Goal: Information Seeking & Learning: Learn about a topic

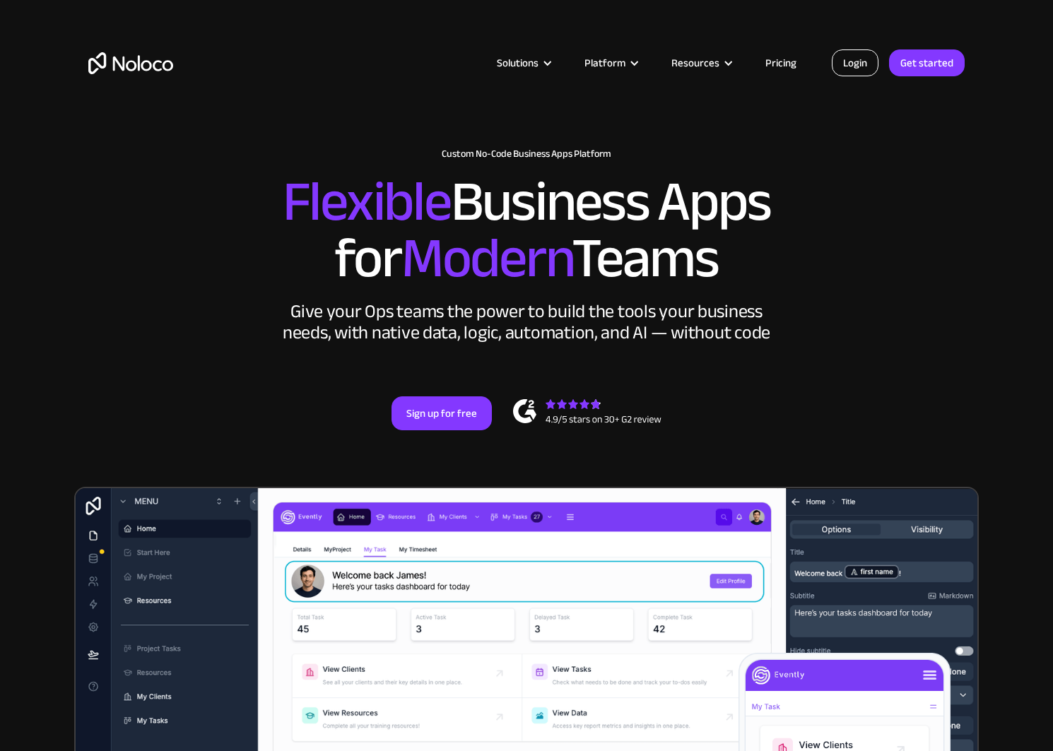
click at [865, 62] on link "Login" at bounding box center [855, 62] width 47 height 27
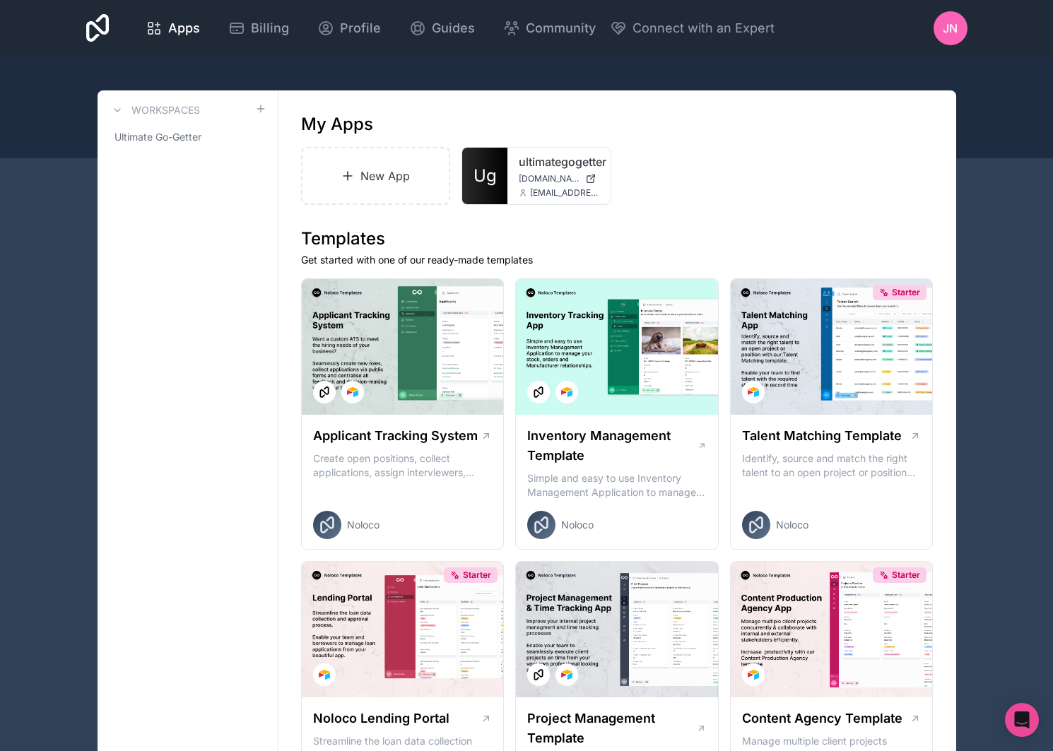
click at [543, 175] on span "ultimategogetter.noloco.co" at bounding box center [549, 178] width 61 height 11
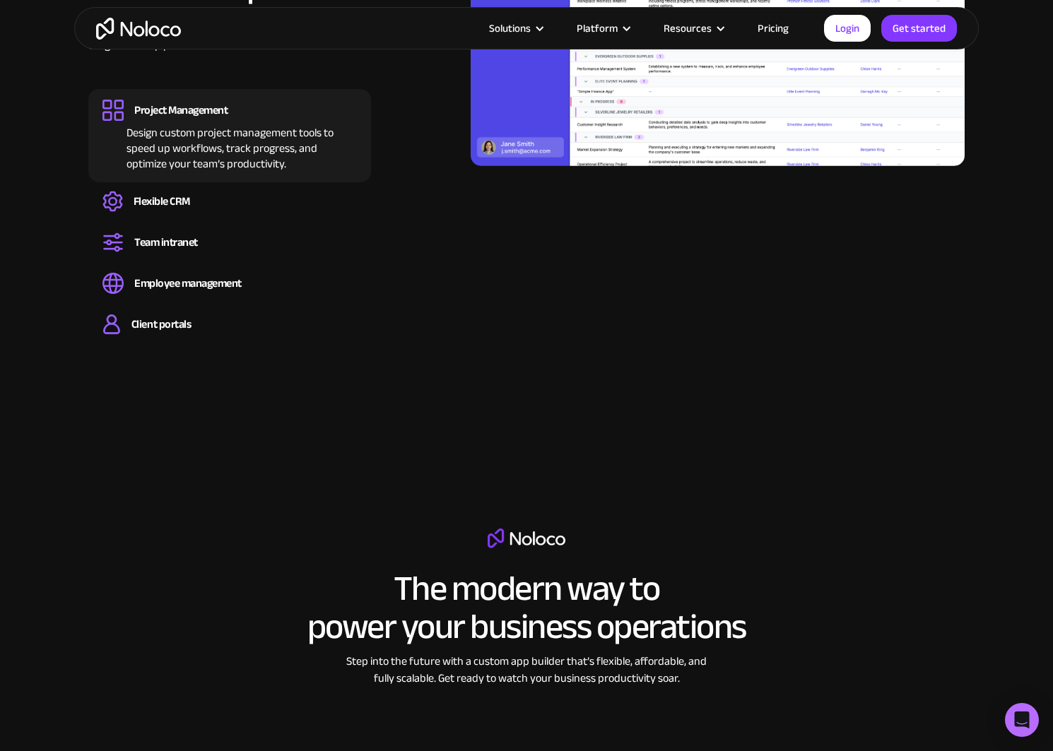
scroll to position [1550, 0]
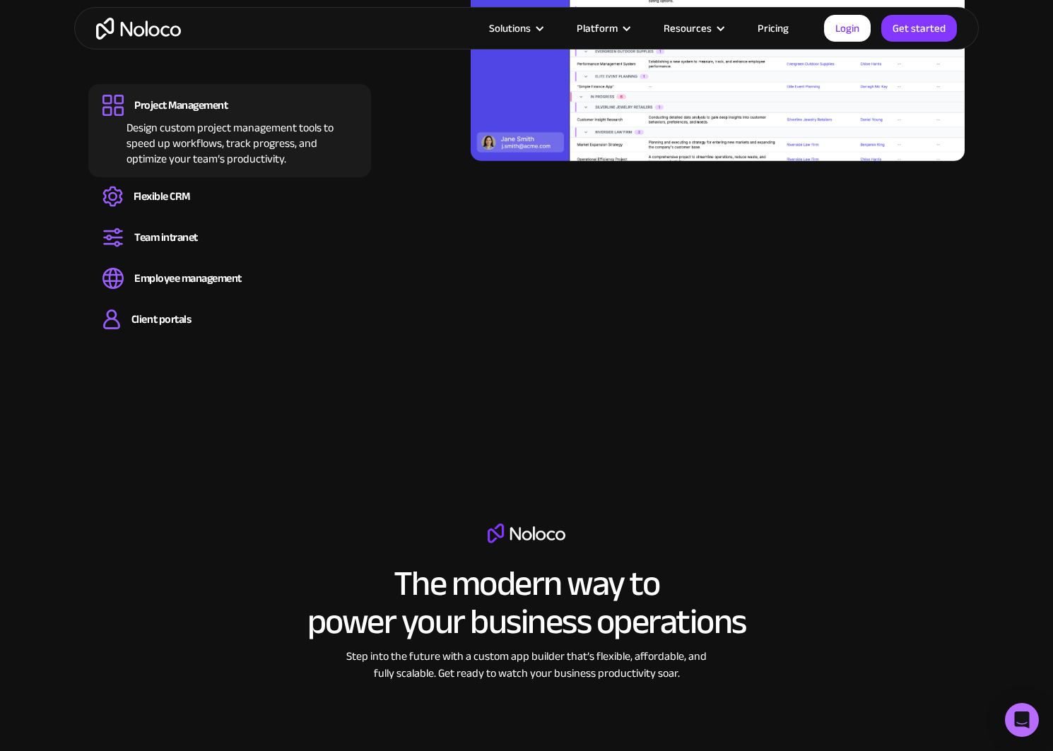
click at [766, 32] on link "Pricing" at bounding box center [773, 28] width 66 height 18
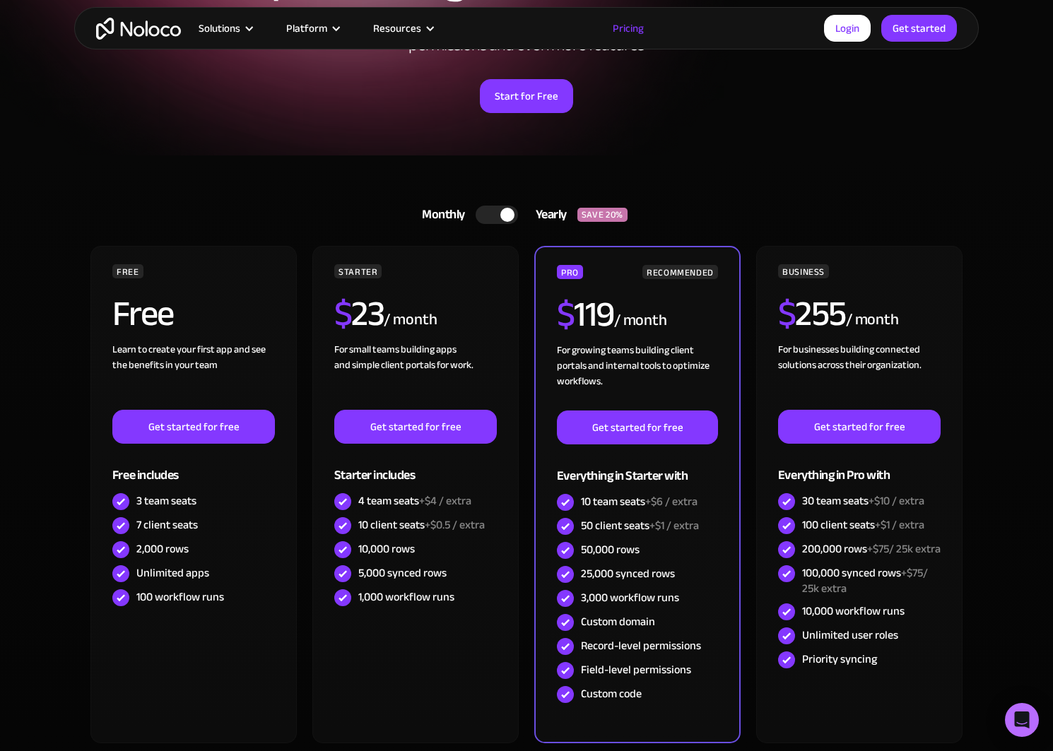
scroll to position [211, 0]
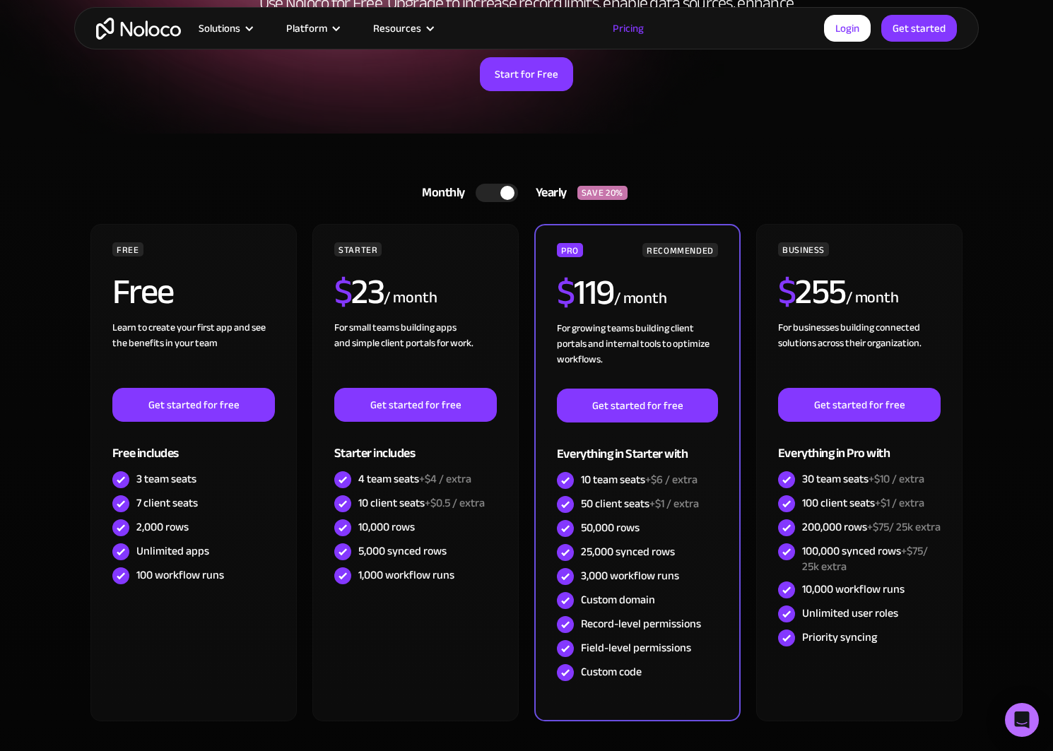
click at [494, 190] on div at bounding box center [496, 193] width 42 height 18
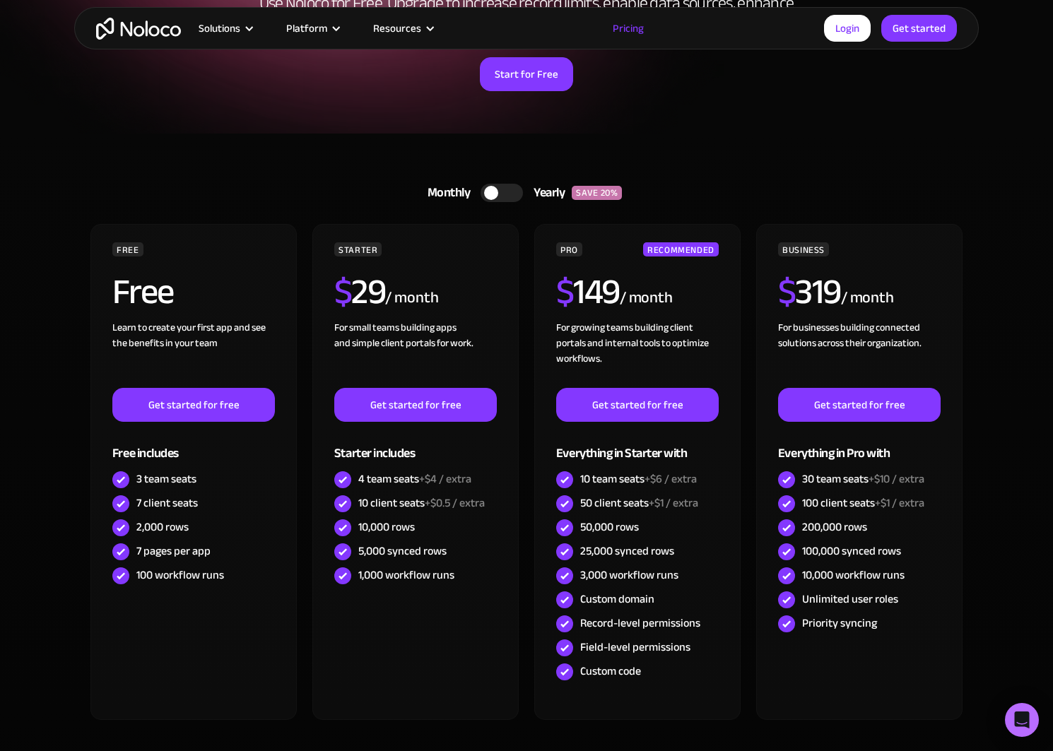
click at [494, 190] on div at bounding box center [491, 193] width 14 height 14
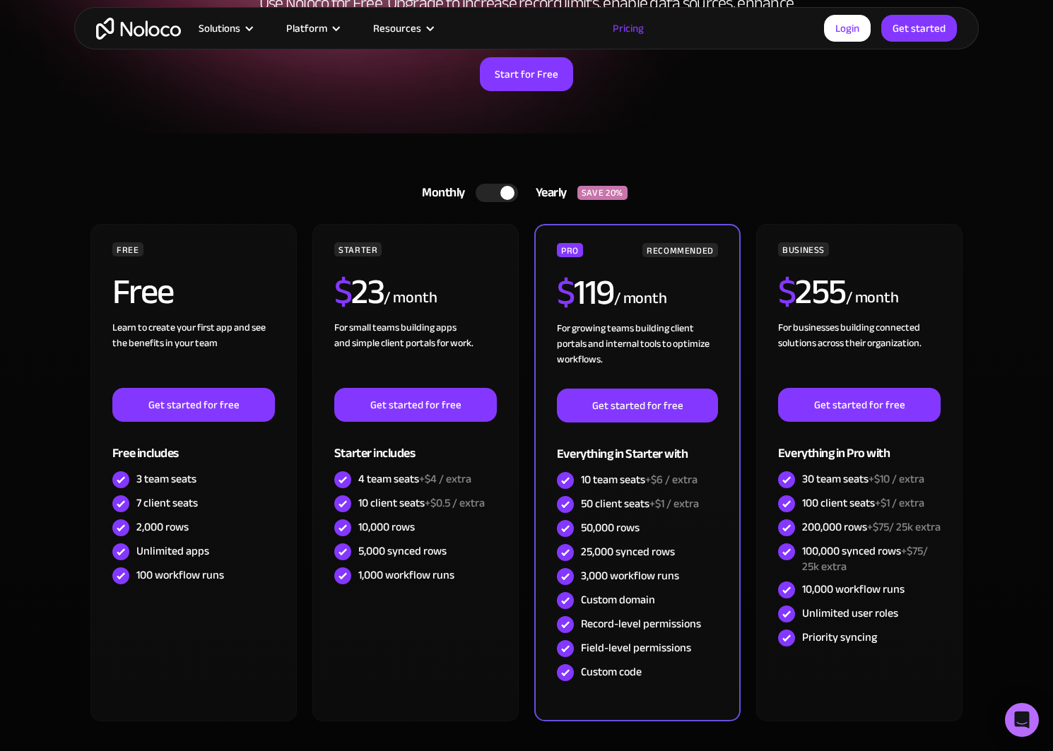
click at [494, 190] on div at bounding box center [496, 193] width 42 height 18
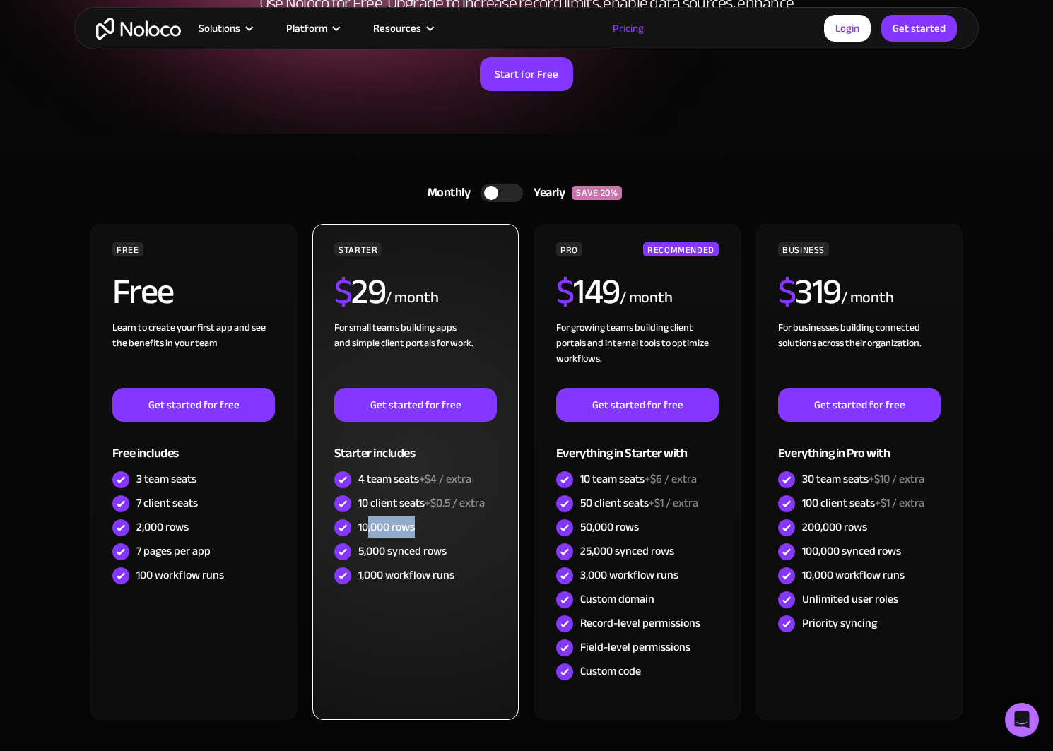
drag, startPoint x: 417, startPoint y: 527, endPoint x: 369, endPoint y: 533, distance: 48.4
click at [369, 533] on div "10,000 rows" at bounding box center [415, 528] width 162 height 24
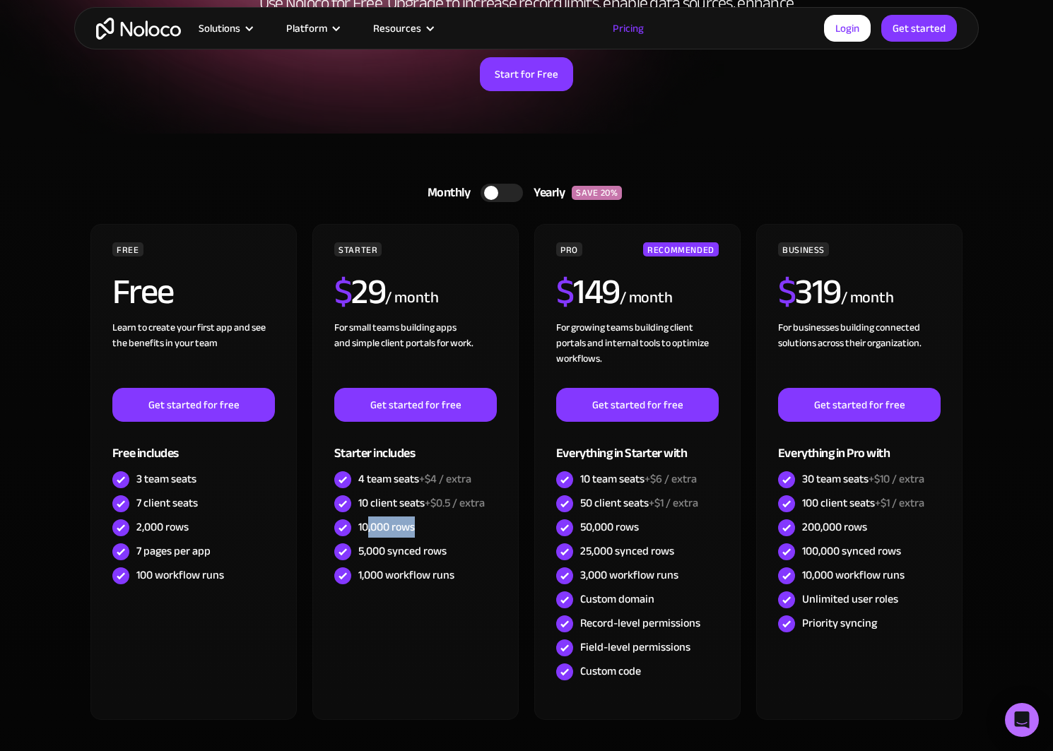
click at [506, 191] on div at bounding box center [501, 193] width 42 height 18
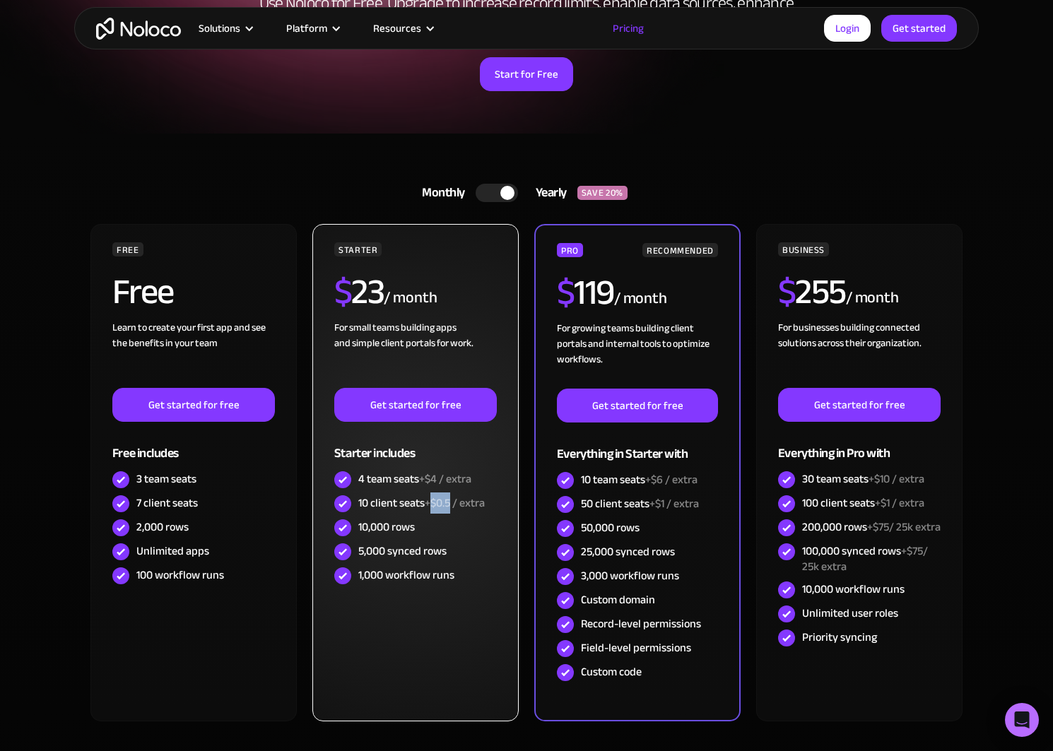
drag, startPoint x: 451, startPoint y: 502, endPoint x: 432, endPoint y: 500, distance: 18.4
click at [432, 500] on span "+$0.5 / extra" at bounding box center [455, 502] width 60 height 21
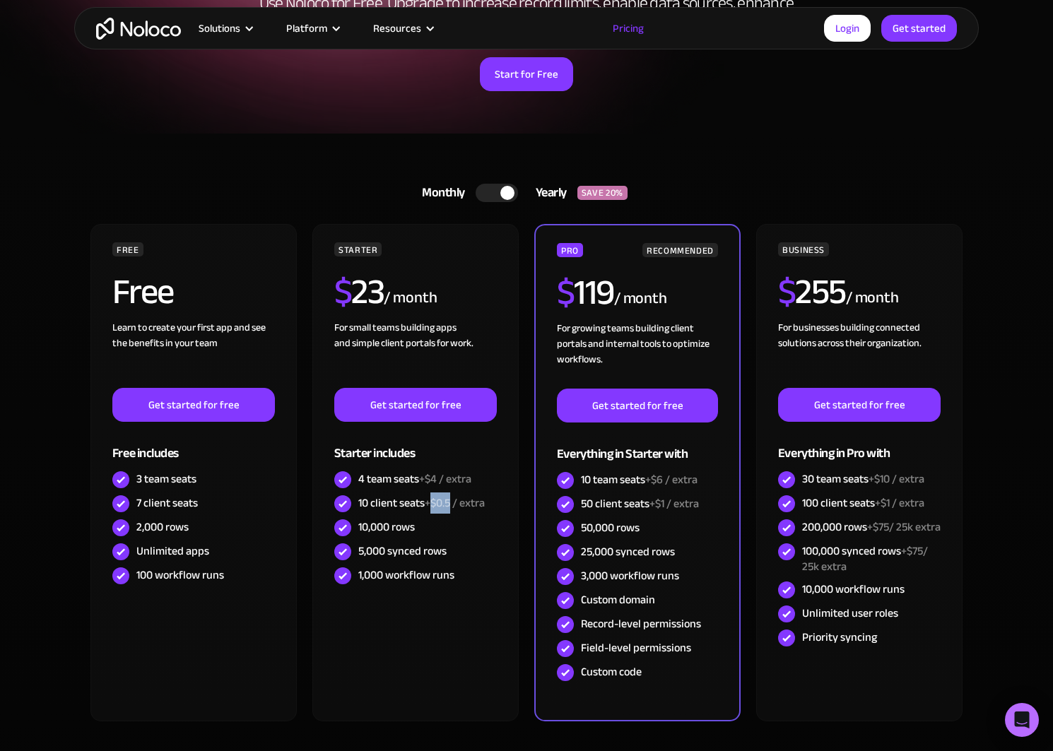
click at [499, 198] on div at bounding box center [496, 193] width 42 height 18
